Goal: Transaction & Acquisition: Book appointment/travel/reservation

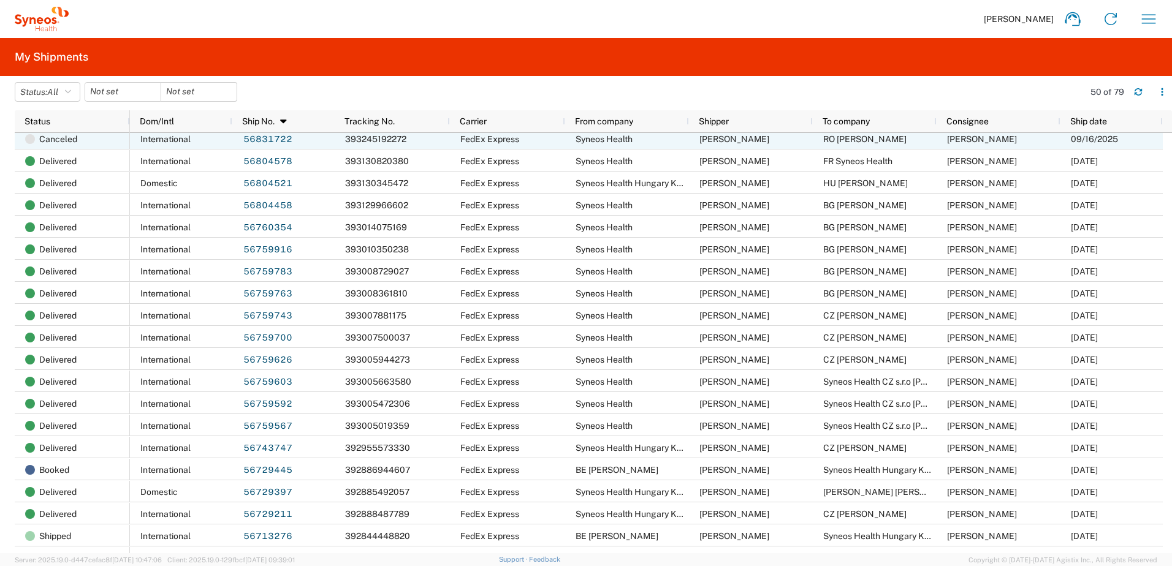
scroll to position [409, 0]
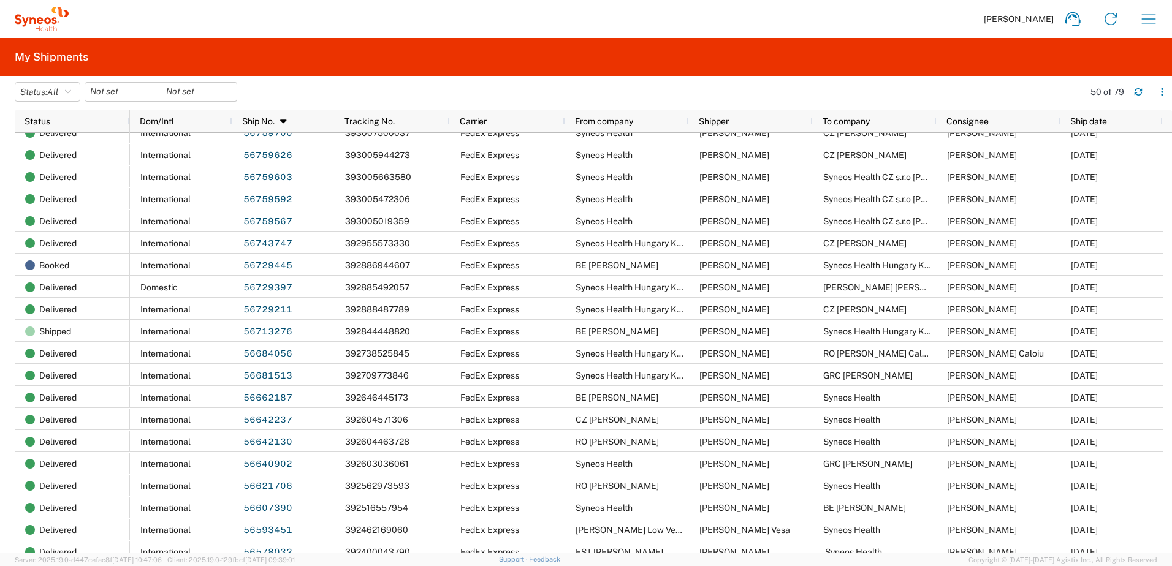
click at [666, 50] on agx-form-header "My Shipments" at bounding box center [586, 57] width 1172 height 38
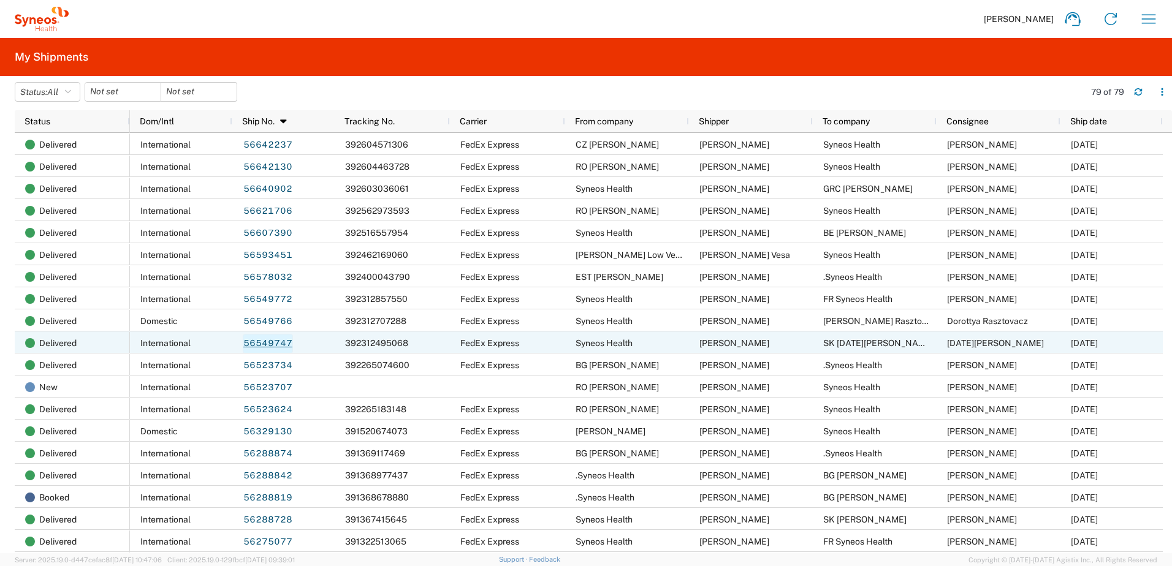
click at [274, 340] on link "56549747" at bounding box center [268, 344] width 50 height 20
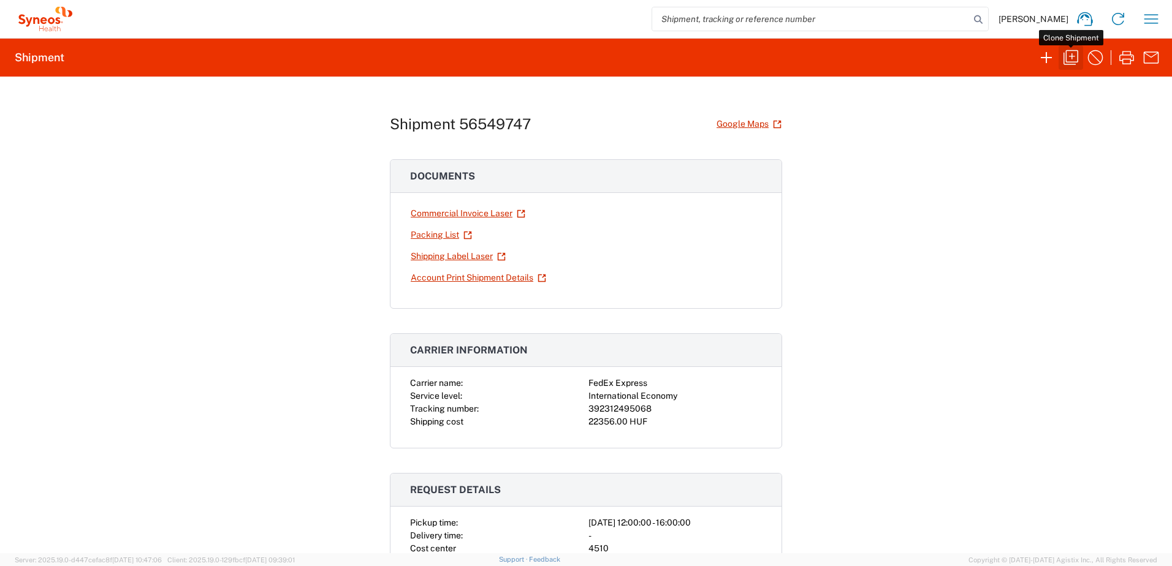
click at [1068, 56] on icon "button" at bounding box center [1071, 58] width 20 height 20
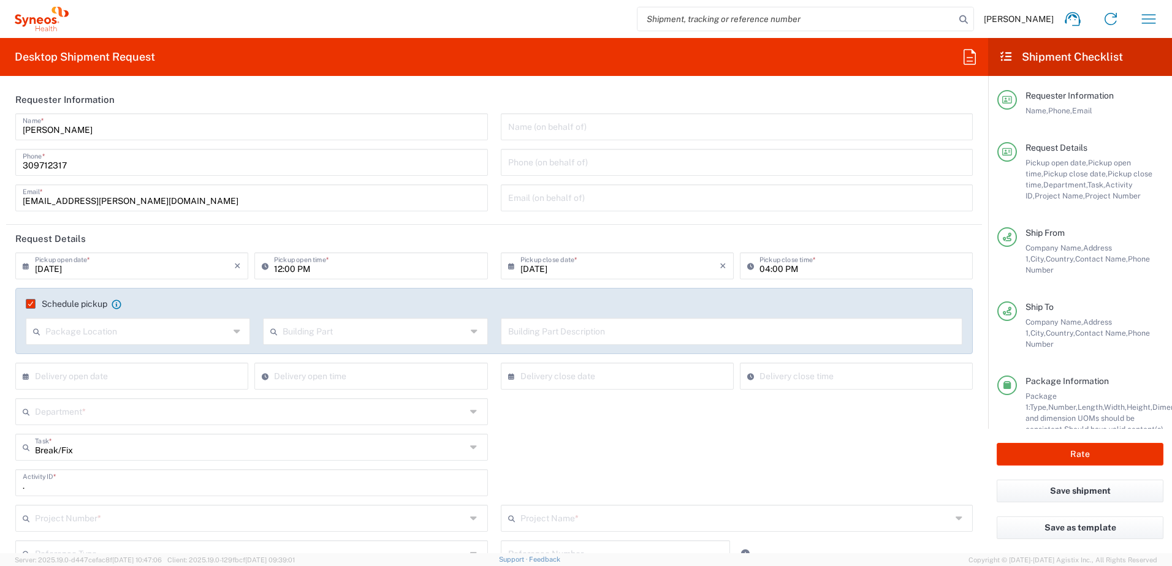
type textarea "zsolt.varga@syneoshealth.com"
type input "Syneos Health"
type input "Irinyi Jozsef u. 4-20,B building"
type input "2nd floor"
type input "Budapest"
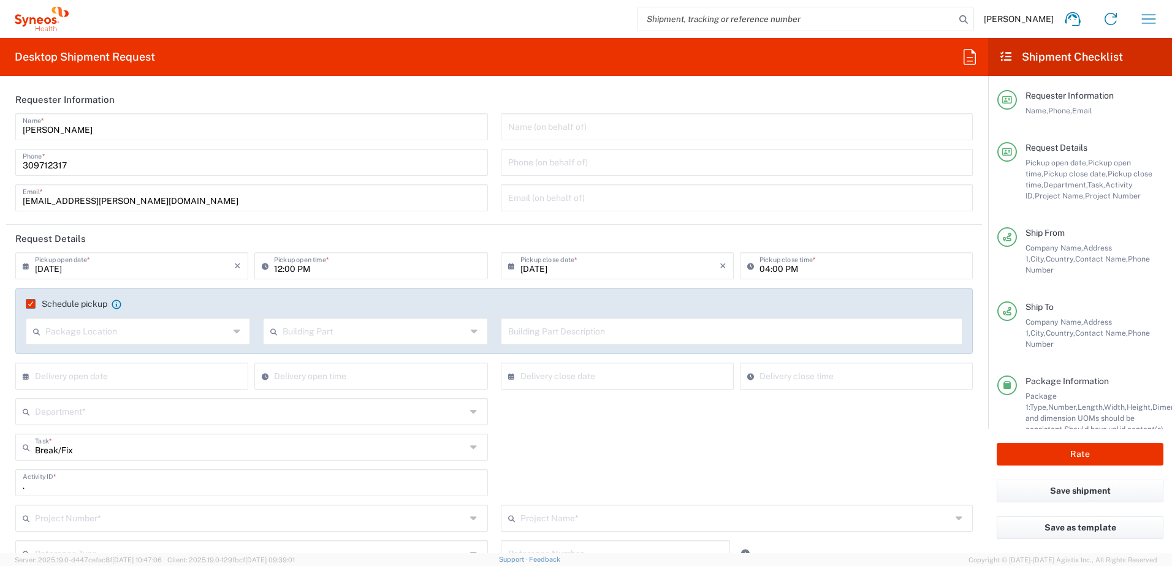
type input "1117"
type input "Zsolt Varga"
type input "309712317"
type input "zsolt.varga@syneoshealth.com"
type input "SK Lucia Szalay"
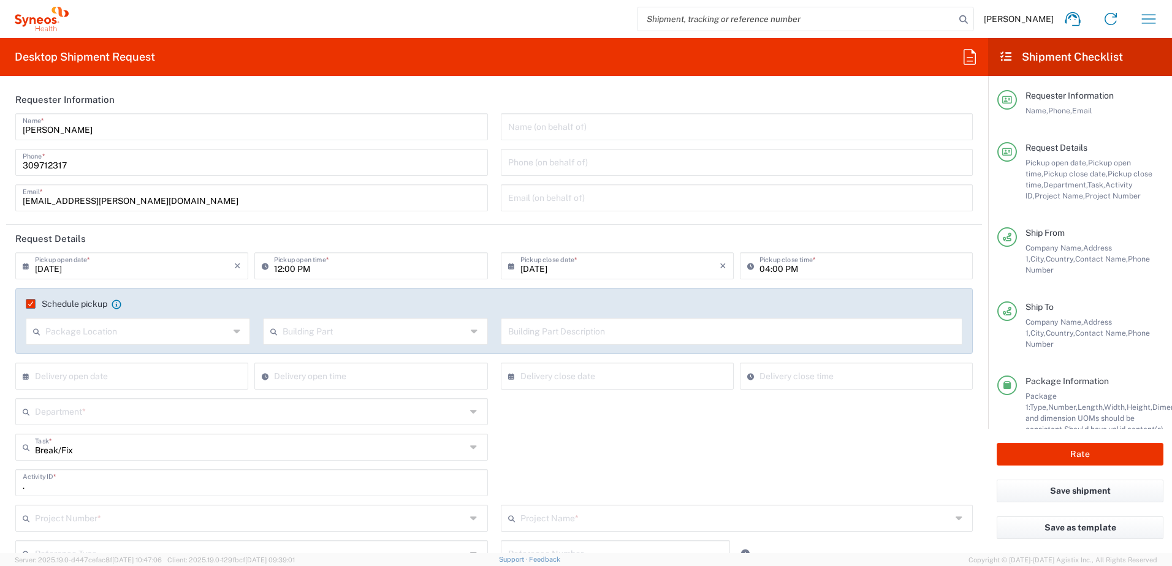
type input "Na krizovatkach 18397/27A"
type input "Bratislava"
type input "Slovakia"
type input "82104"
type input "Lucia Szalay"
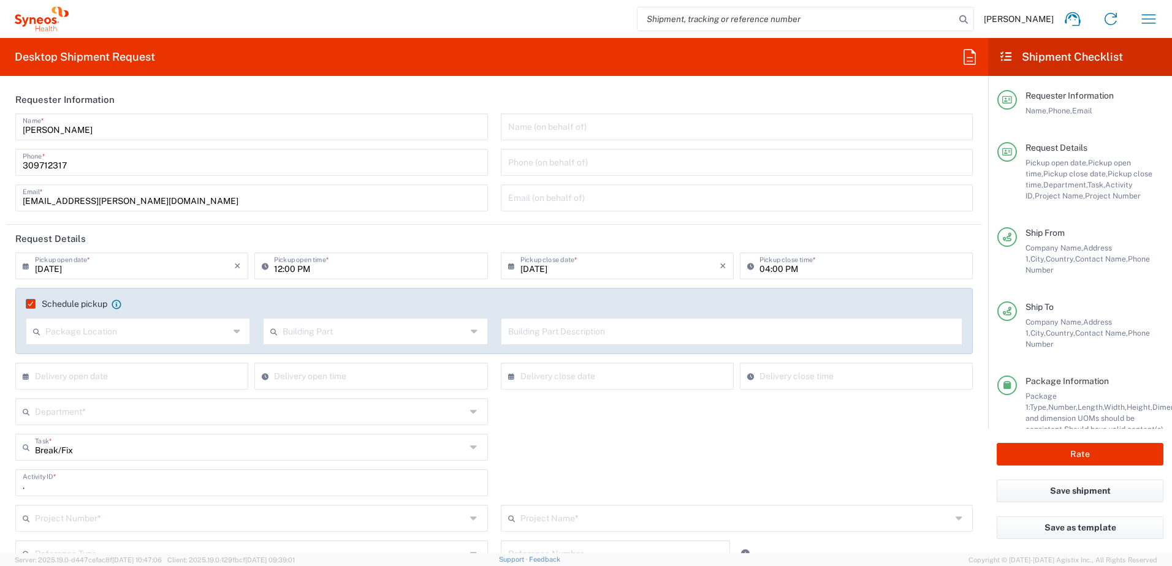
type input "+421 (911) 637375"
type input "Sender/Shipper"
type input "Repair/Warranty"
type input "Sender/Shipper"
type input "4510"
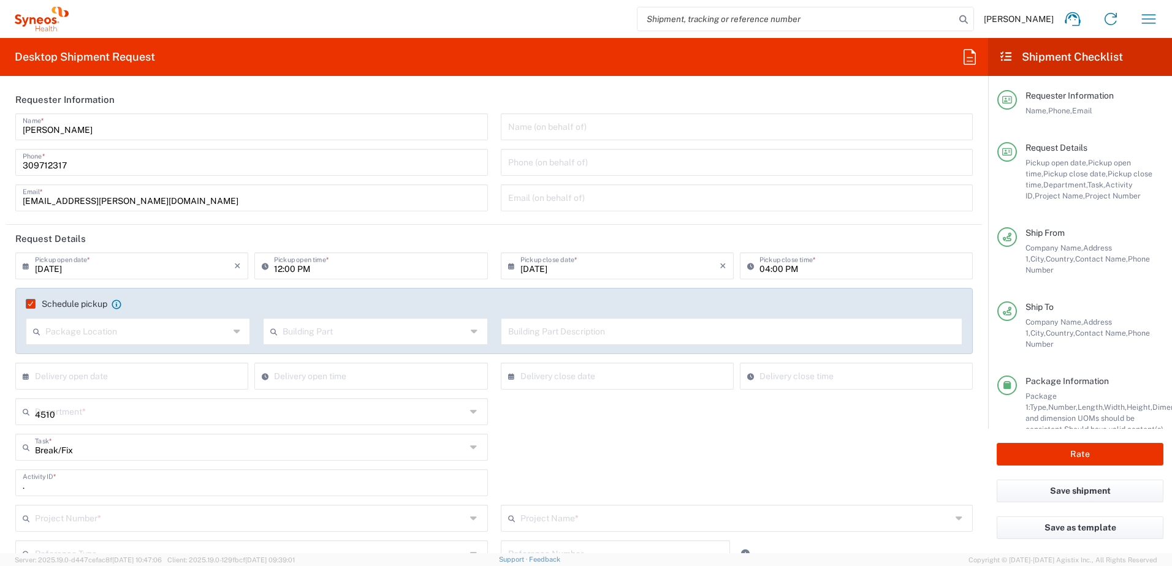
type input "4510 DEPARTMENTAL EXPENSE"
type input "Hungary"
type input "Delivery Duty Paid"
type input "Your Packaging"
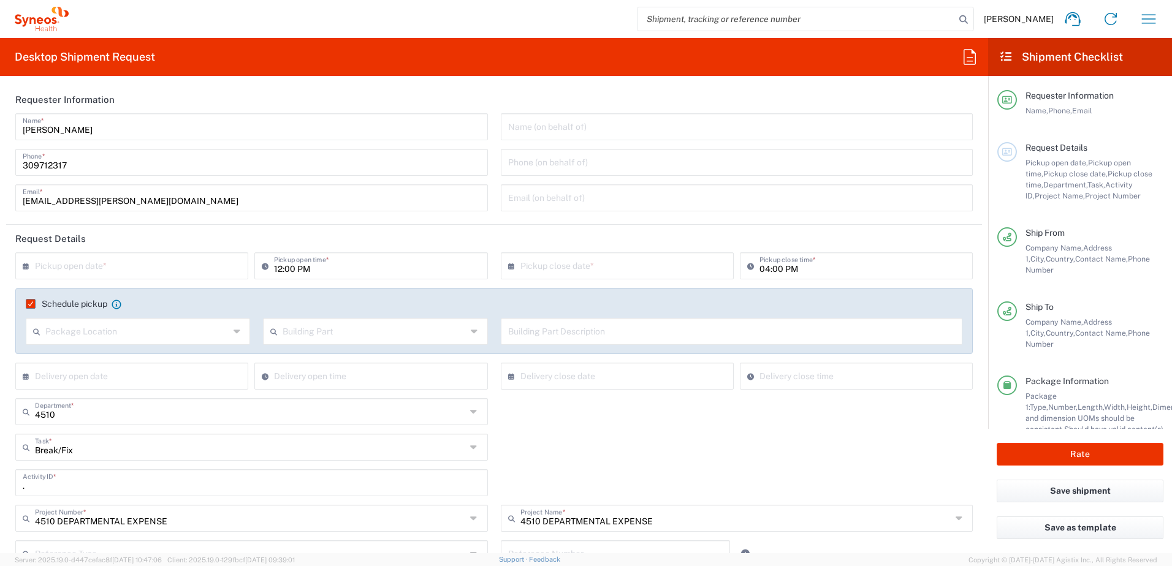
type input "Syneos Health Hungary Kft."
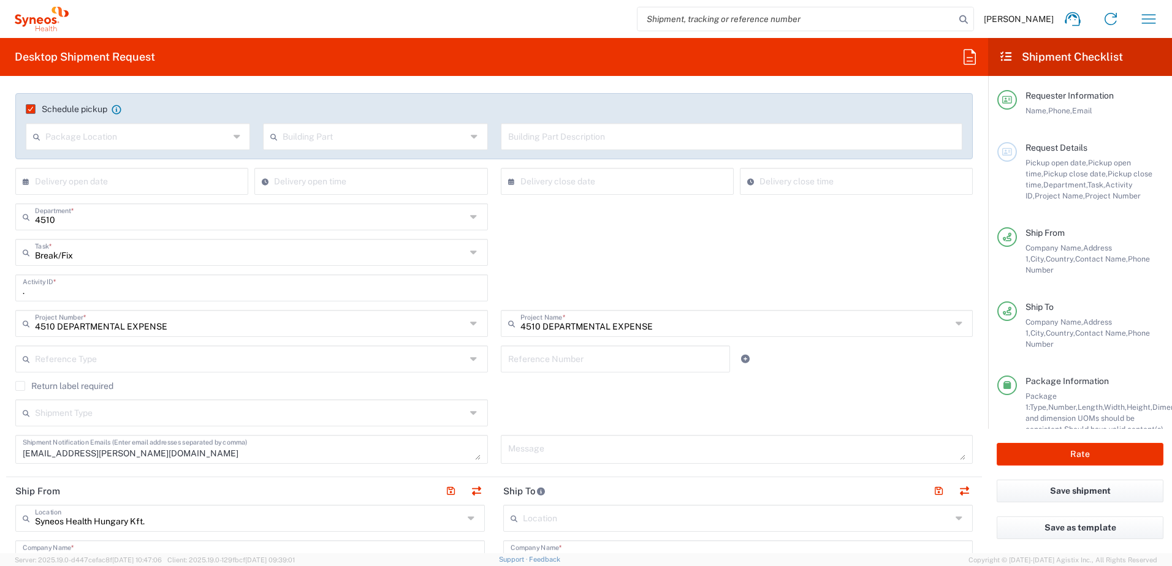
scroll to position [204, 0]
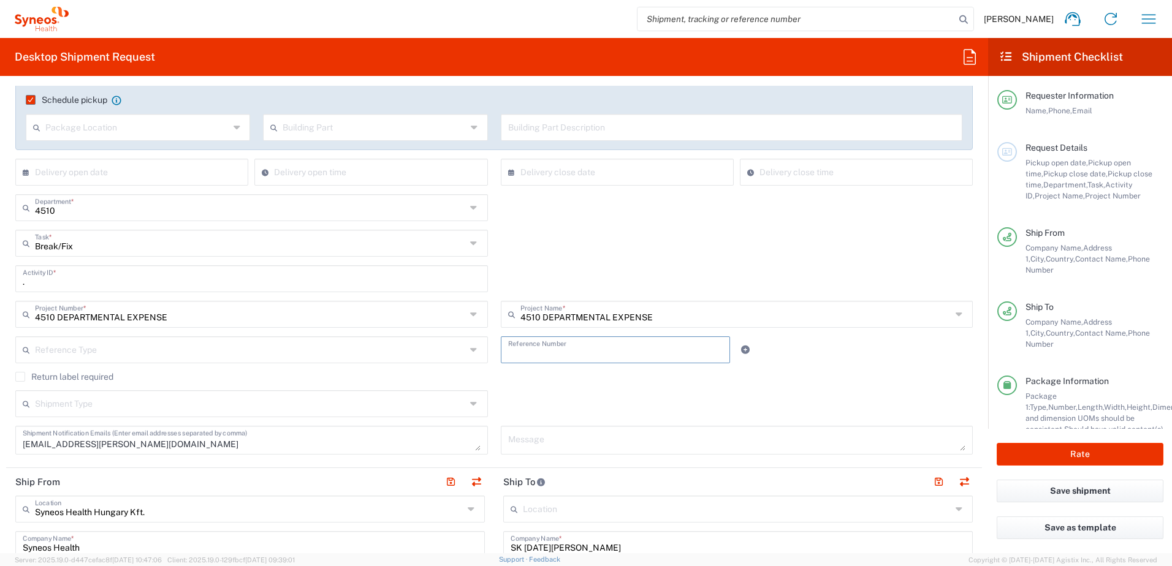
click at [561, 345] on input "text" at bounding box center [615, 348] width 215 height 21
paste input "SCTASK2718794"
type input "SCTASK2718794"
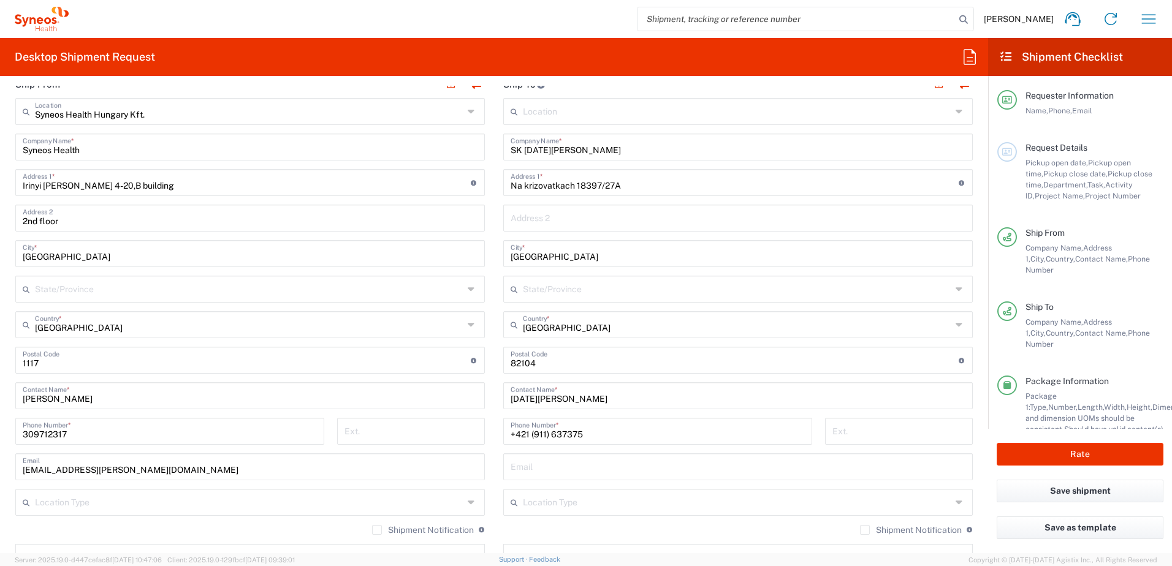
scroll to position [613, 0]
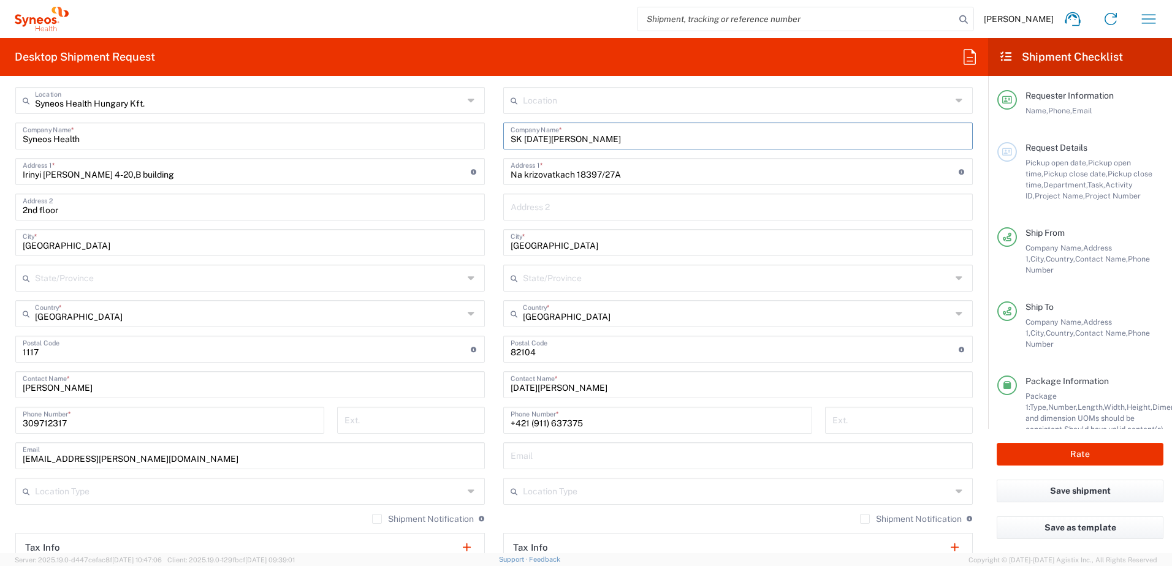
drag, startPoint x: 520, startPoint y: 135, endPoint x: 628, endPoint y: 137, distance: 107.9
click at [628, 137] on input "SK Lucia Szalay" at bounding box center [738, 134] width 455 height 21
paste input "Jaroslav Obert"
type input "SK Jaroslav Obert"
drag, startPoint x: 561, startPoint y: 387, endPoint x: 465, endPoint y: 401, distance: 97.3
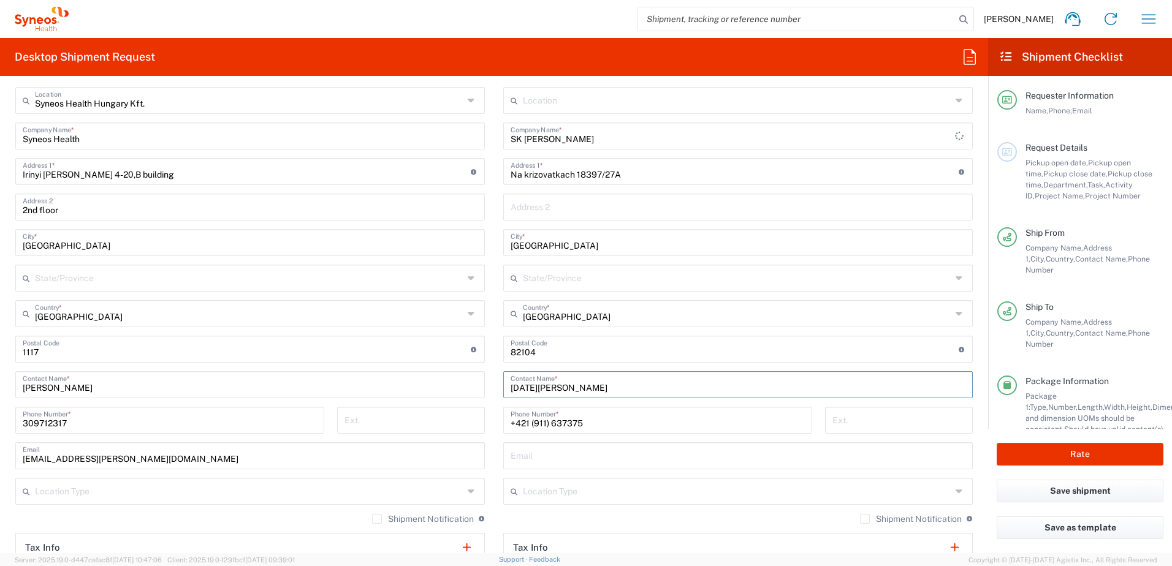
click at [465, 401] on div "Ship From Syneos Health Hungary Kft. Location Syneos Health Hungary Kft. Addiso…" at bounding box center [494, 350] width 976 height 583
paste input "Jaroslav Obert"
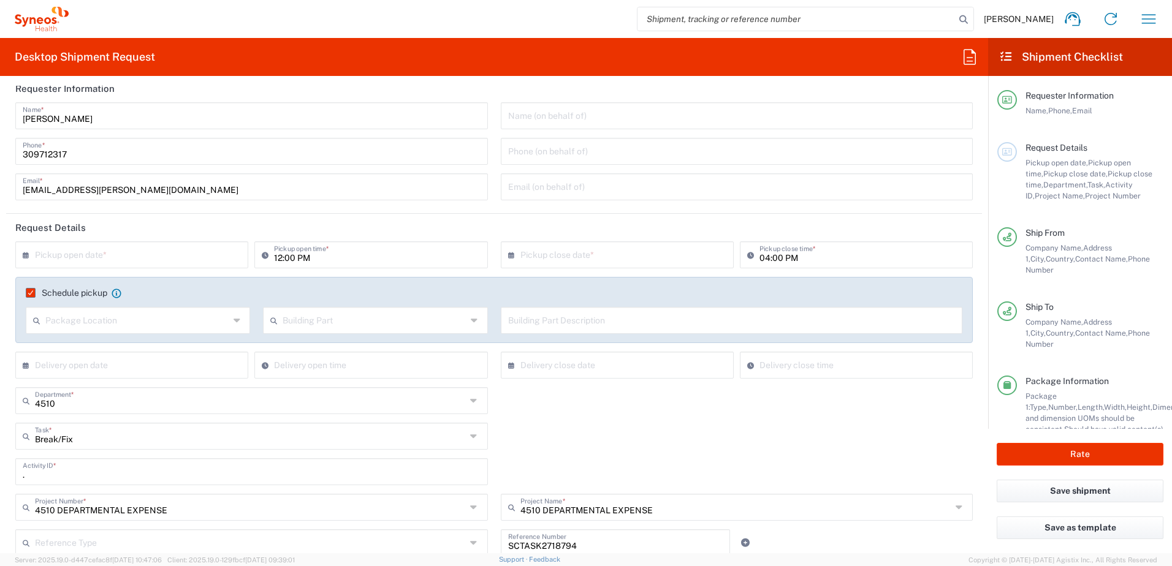
scroll to position [0, 0]
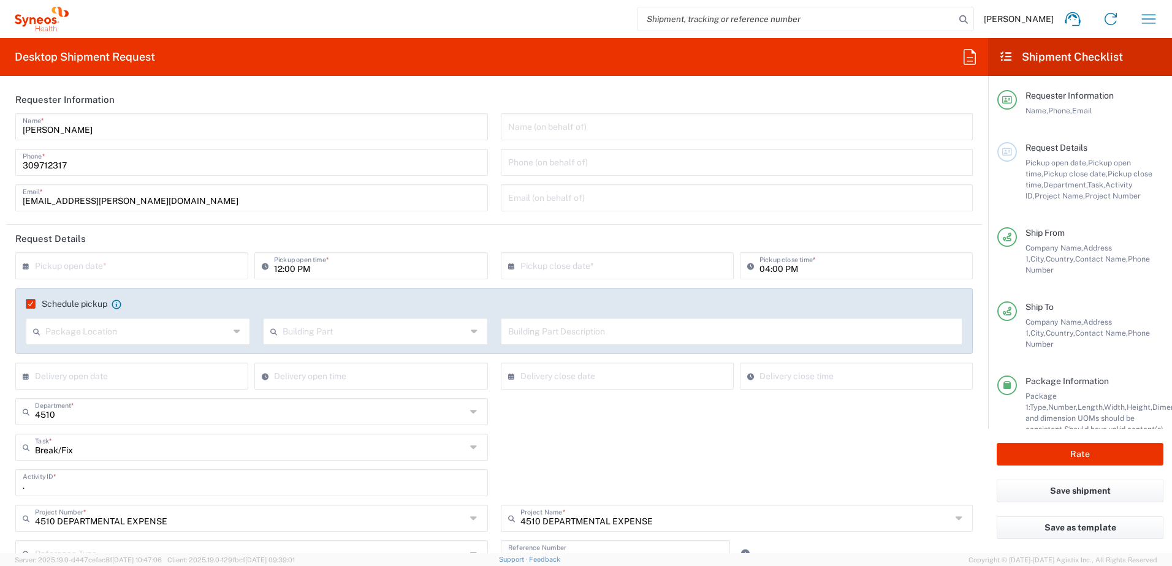
type input "Jaroslav Obert"
click at [73, 267] on input "text" at bounding box center [134, 264] width 199 height 21
click at [118, 375] on span "23" at bounding box center [116, 376] width 18 height 17
type input "09/23/2025"
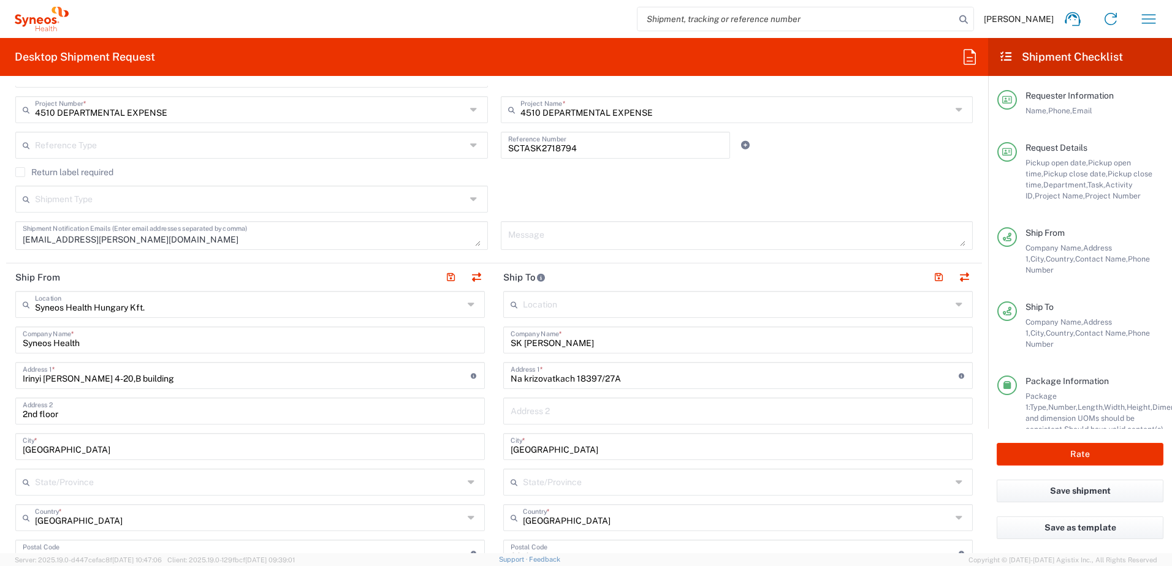
scroll to position [613, 0]
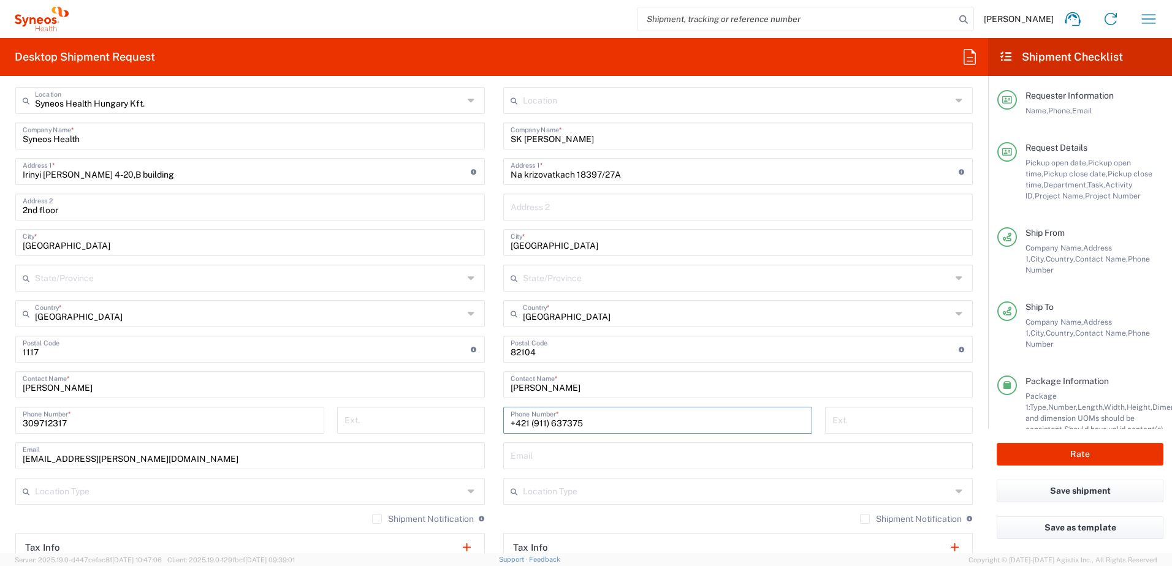
drag, startPoint x: 606, startPoint y: 427, endPoint x: 474, endPoint y: 422, distance: 131.3
click at [474, 422] on div "Ship From Syneos Health Hungary Kft. Location Syneos Health Hungary Kft. Addiso…" at bounding box center [494, 350] width 976 height 583
paste input "421 905 801 432"
type input "421 905 801 432"
drag, startPoint x: 623, startPoint y: 173, endPoint x: 468, endPoint y: 175, distance: 154.5
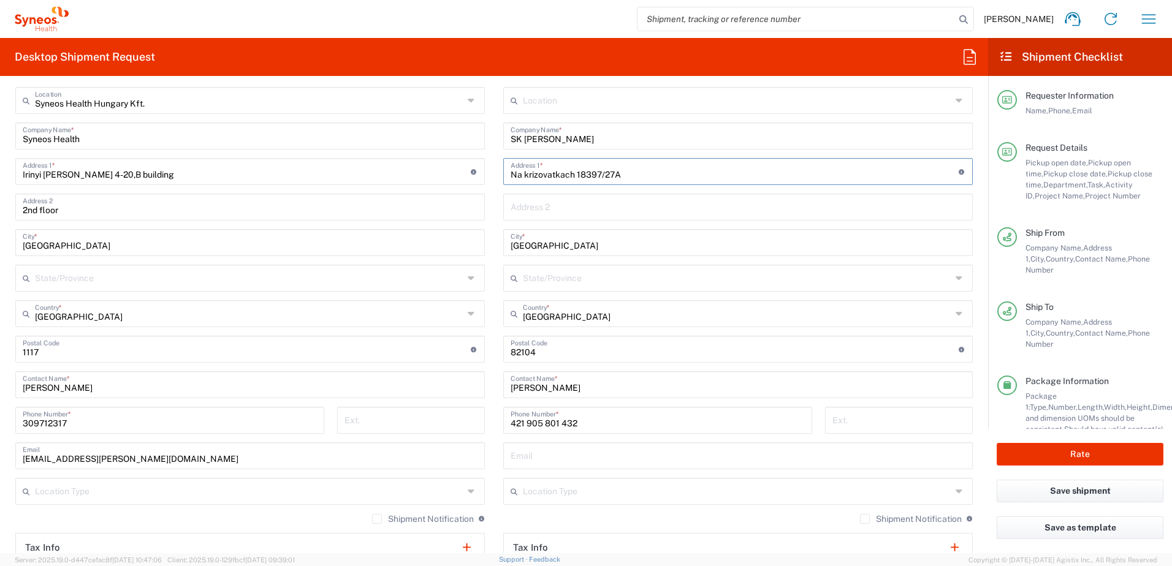
click at [469, 175] on div "Ship From Syneos Health Hungary Kft. Location Syneos Health Hungary Kft. Addiso…" at bounding box center [494, 350] width 976 height 583
paste input "Zahradnicka 74"
type input "Zahradnicka 74"
drag, startPoint x: 541, startPoint y: 354, endPoint x: 449, endPoint y: 355, distance: 91.3
click at [452, 354] on div "Ship From Syneos Health Hungary Kft. Location Syneos Health Hungary Kft. Addiso…" at bounding box center [494, 350] width 976 height 583
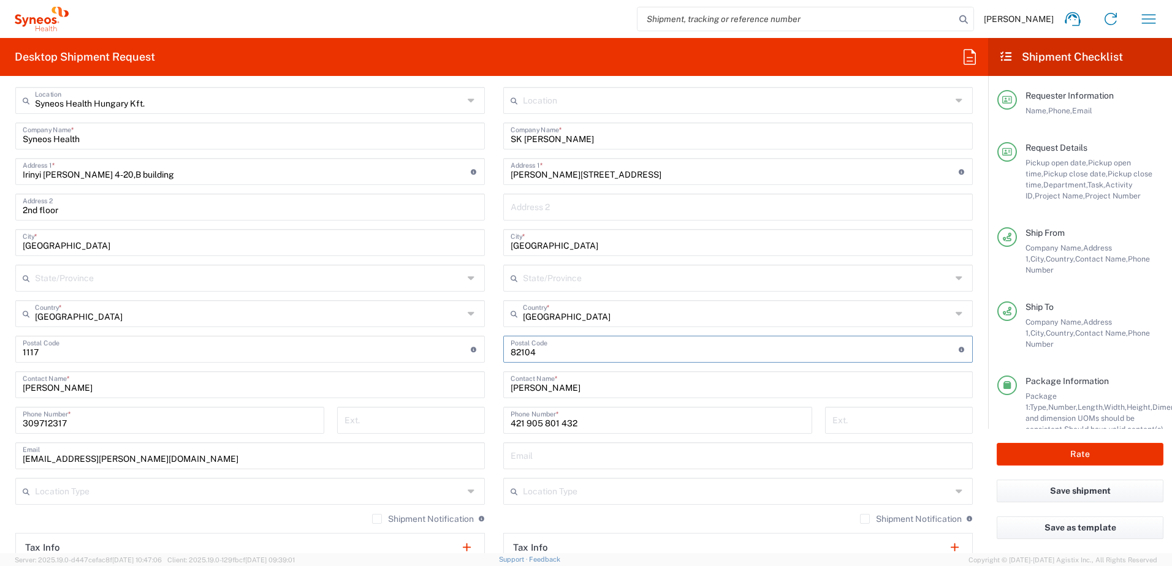
paste input "82108"
type input "82108"
click at [614, 226] on div "Location Addison Whitney LLC-Morrisvile NC US Barcelona-Syneos Health BioSector…" at bounding box center [738, 344] width 470 height 515
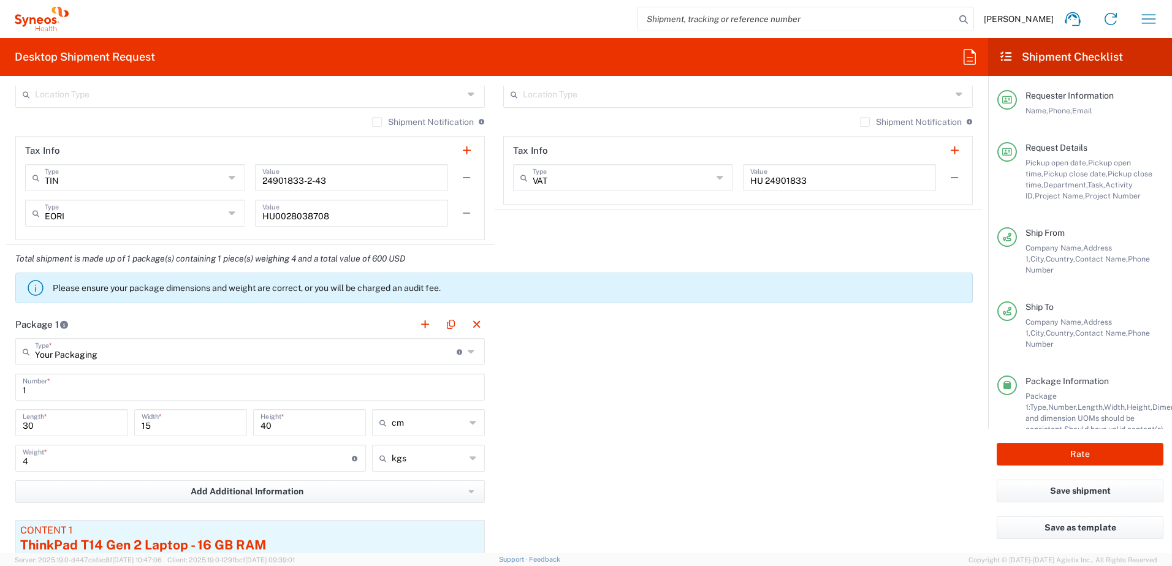
scroll to position [1022, 0]
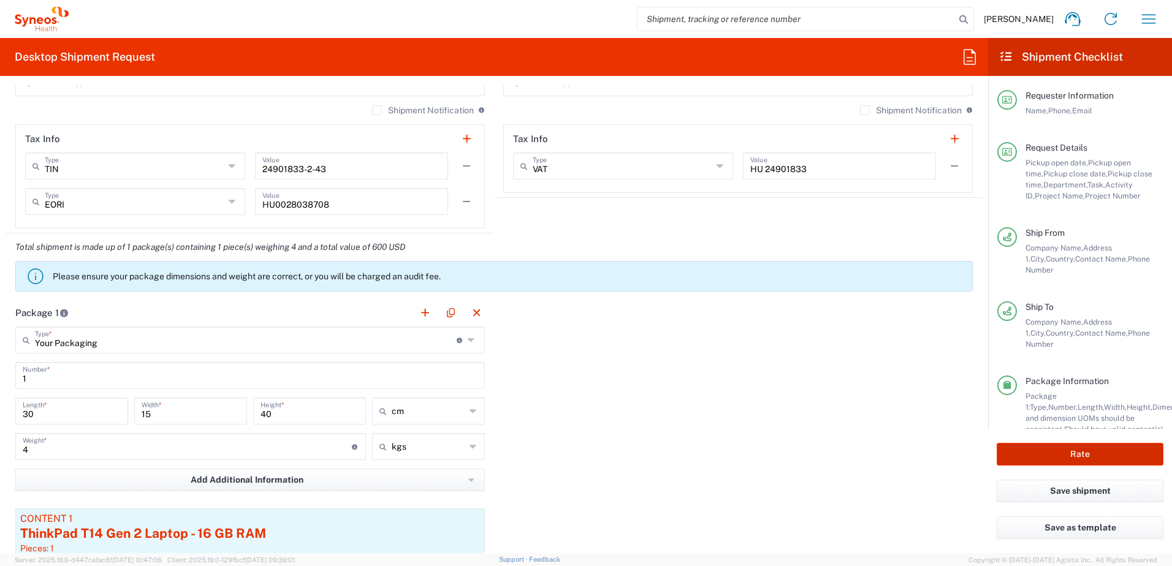
click at [1055, 451] on button "Rate" at bounding box center [1080, 454] width 167 height 23
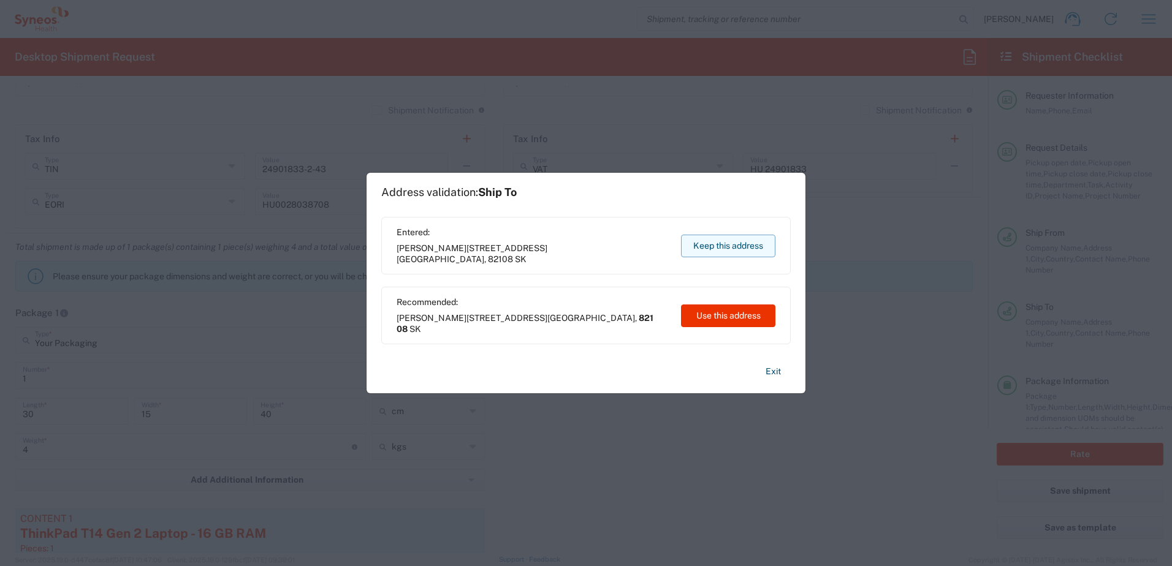
click at [728, 248] on button "Keep this address" at bounding box center [728, 246] width 94 height 23
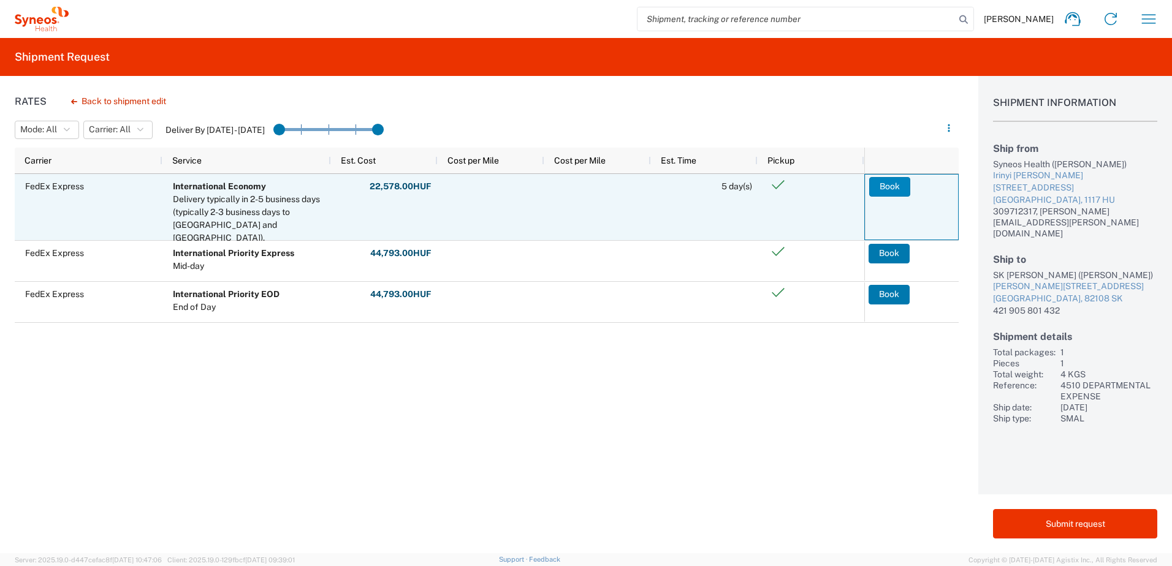
click at [889, 186] on button "Book" at bounding box center [889, 187] width 41 height 20
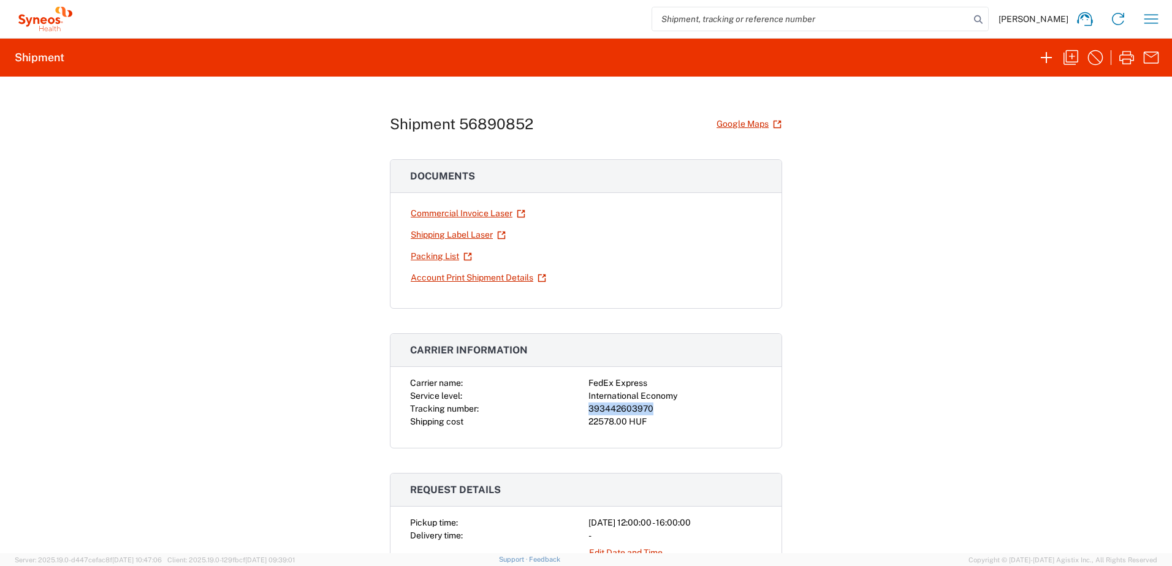
drag, startPoint x: 647, startPoint y: 407, endPoint x: 583, endPoint y: 409, distance: 63.8
click at [583, 409] on div "Carrier name: FedEx Express Service level: International Economy Tracking numbe…" at bounding box center [586, 402] width 352 height 51
copy div "393442603970"
click at [428, 233] on link "Shipping Label Laser" at bounding box center [458, 234] width 96 height 21
click at [324, 183] on div "Shipment 56890852 Google Maps Documents Commercial Invoice Laser Shipping Label…" at bounding box center [586, 315] width 1172 height 477
